Goal: Navigation & Orientation: Find specific page/section

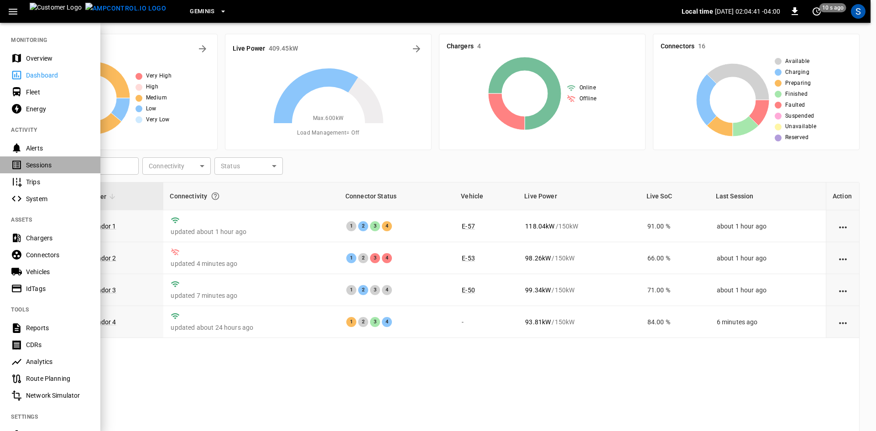
click at [43, 167] on div "Sessions" at bounding box center [57, 165] width 63 height 9
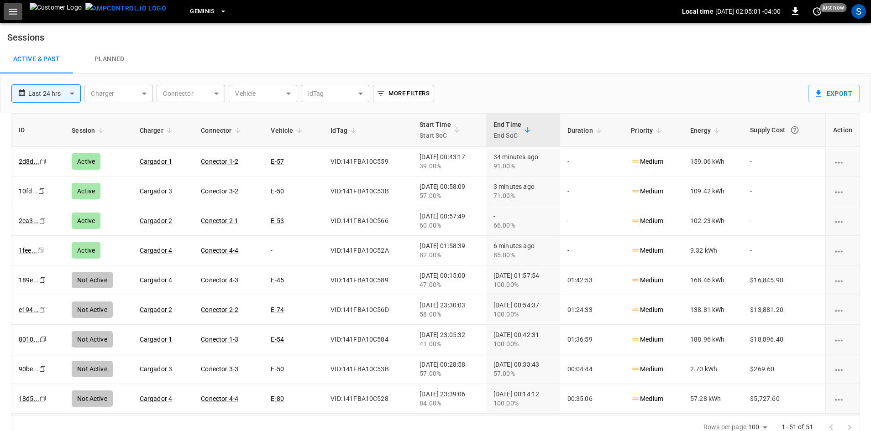
click at [12, 11] on icon "button" at bounding box center [13, 12] width 9 height 6
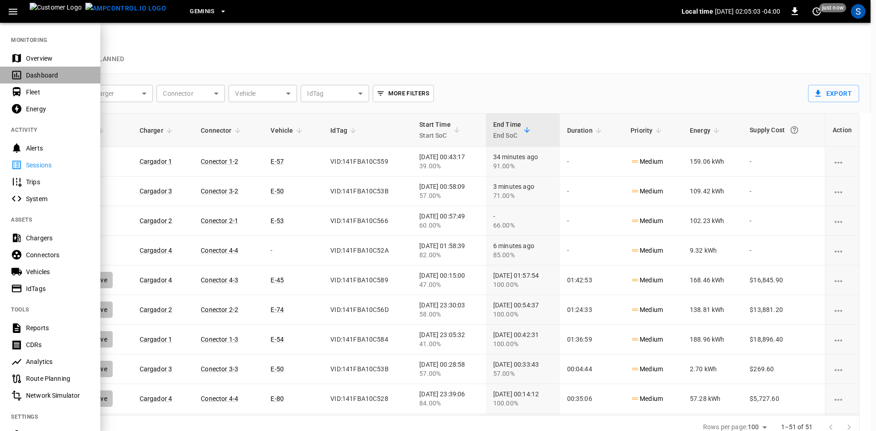
click at [42, 73] on div "Dashboard" at bounding box center [57, 75] width 63 height 9
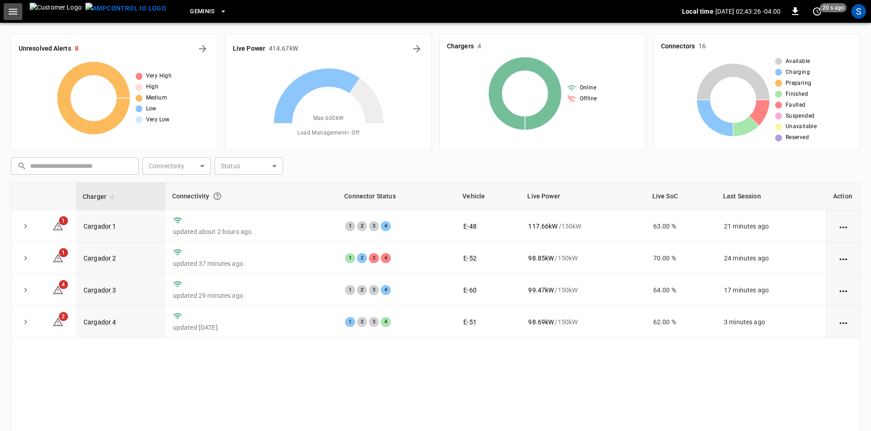
click at [12, 9] on icon "button" at bounding box center [13, 12] width 9 height 6
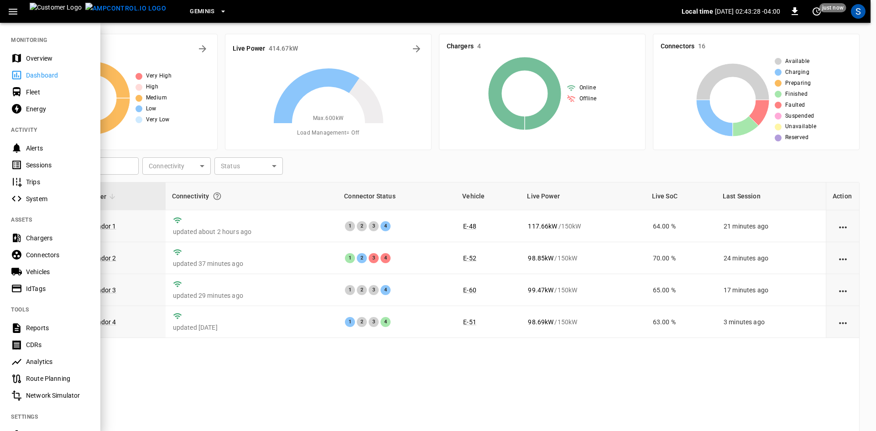
click at [48, 165] on div "Sessions" at bounding box center [57, 165] width 63 height 9
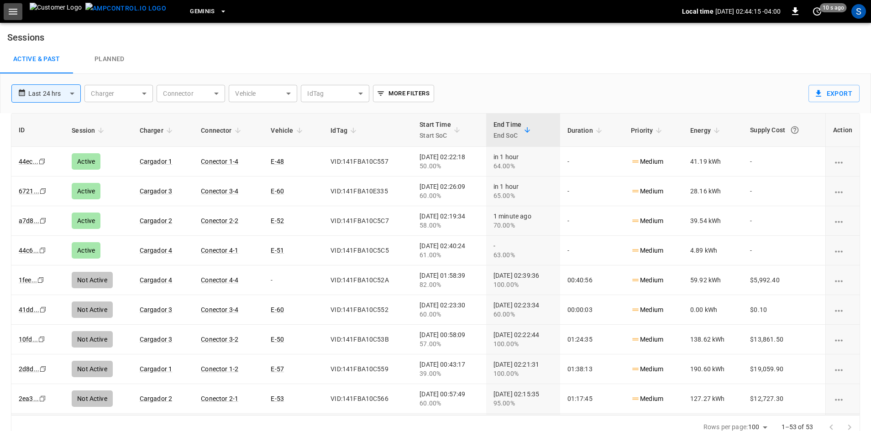
click at [14, 11] on icon "button" at bounding box center [13, 12] width 9 height 6
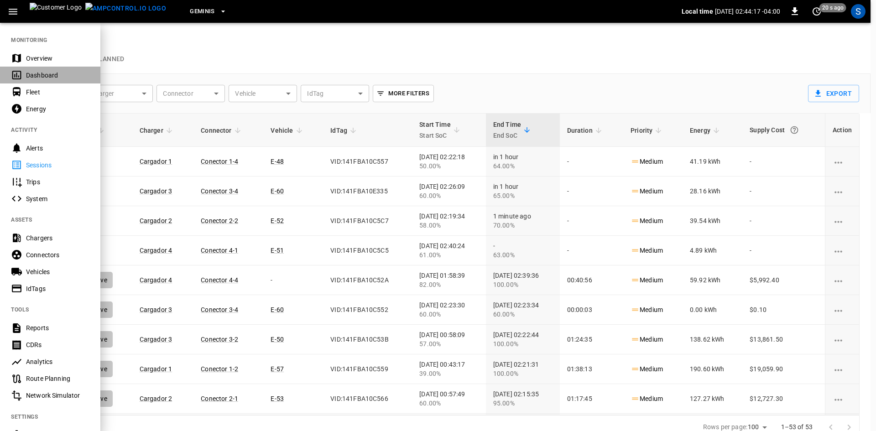
click at [53, 71] on div "Dashboard" at bounding box center [57, 75] width 63 height 9
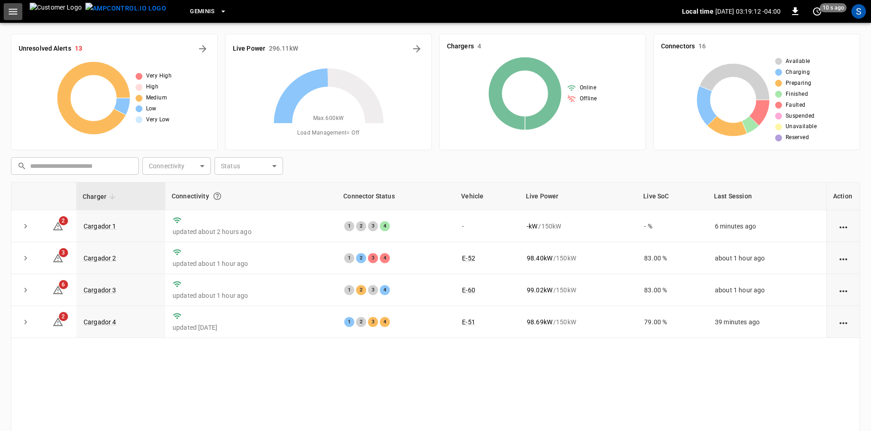
click at [13, 10] on icon "button" at bounding box center [12, 11] width 11 height 11
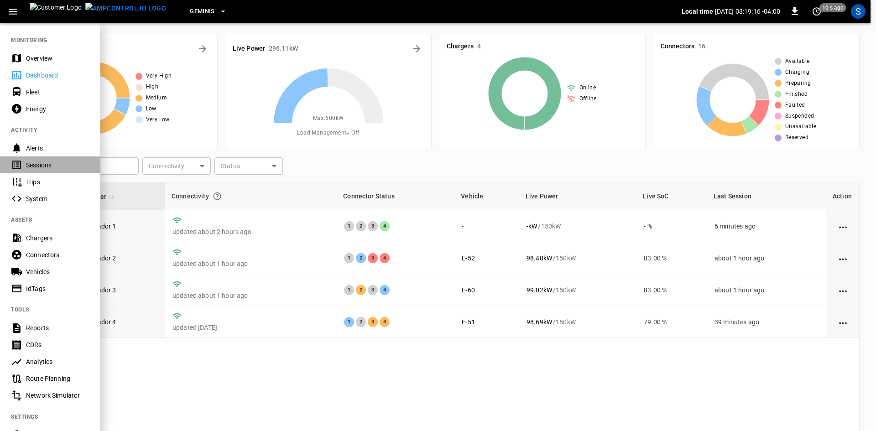
click at [41, 161] on div "Sessions" at bounding box center [57, 165] width 63 height 9
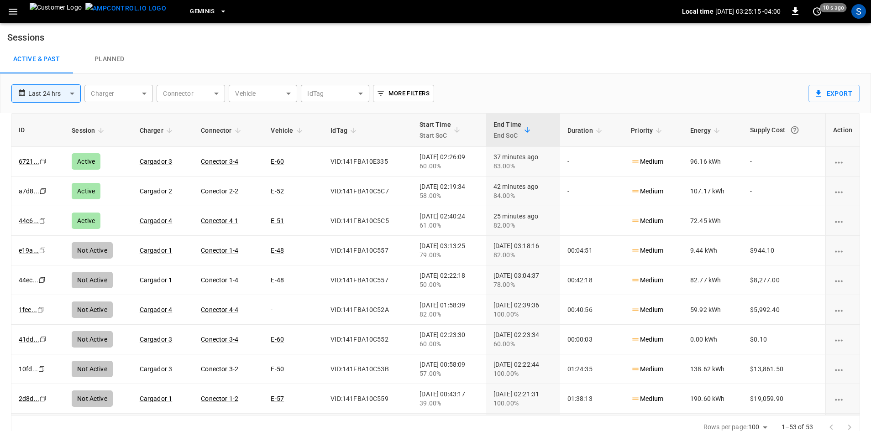
click at [15, 9] on icon "button" at bounding box center [13, 12] width 9 height 6
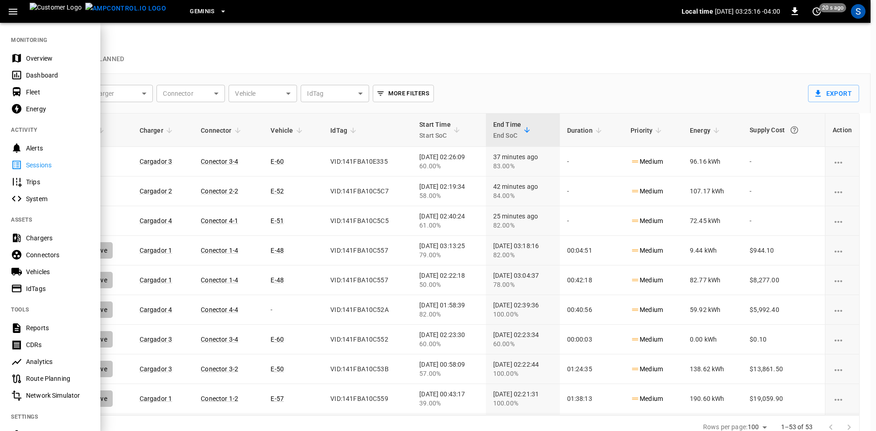
click at [37, 73] on div "Dashboard" at bounding box center [57, 75] width 63 height 9
